Goal: Information Seeking & Learning: Learn about a topic

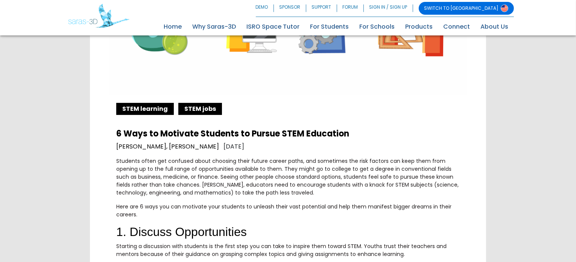
scroll to position [331, 0]
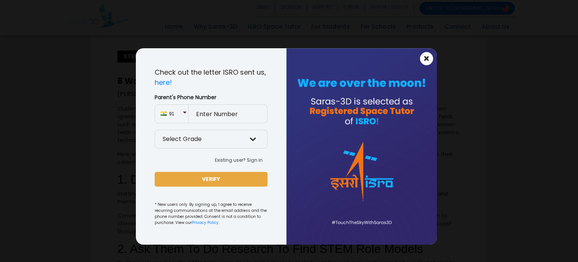
click at [428, 61] on span "×" at bounding box center [426, 59] width 6 height 10
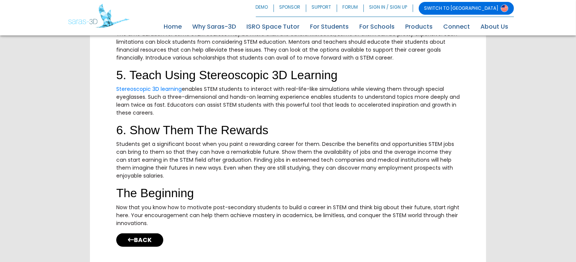
scroll to position [692, 0]
click at [144, 86] on link "Stereoscopic 3D learning" at bounding box center [148, 88] width 65 height 8
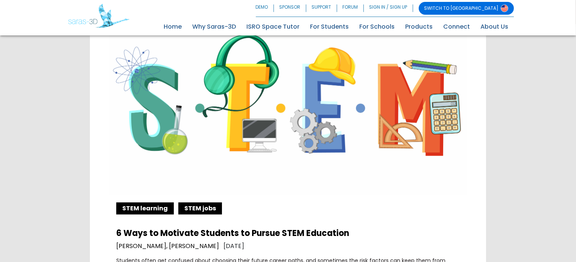
scroll to position [196, 0]
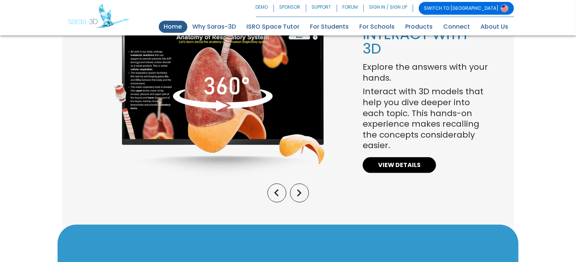
scroll to position [601, 0]
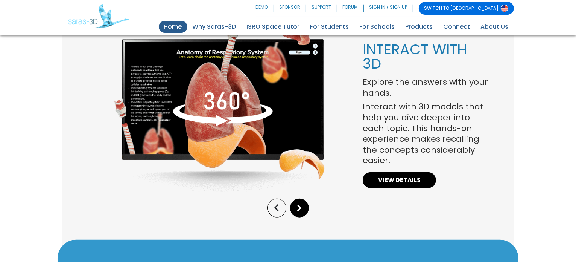
click at [295, 208] on icon "keyboard_arrow_right" at bounding box center [299, 208] width 14 height 14
